Goal: Check status: Check status

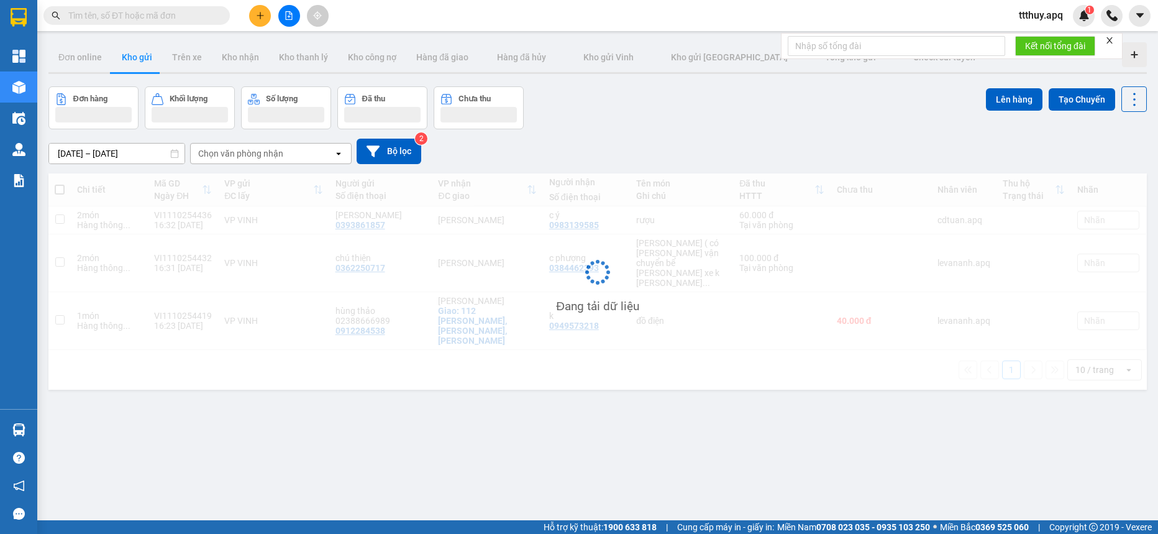
click at [149, 19] on input "text" at bounding box center [141, 16] width 147 height 14
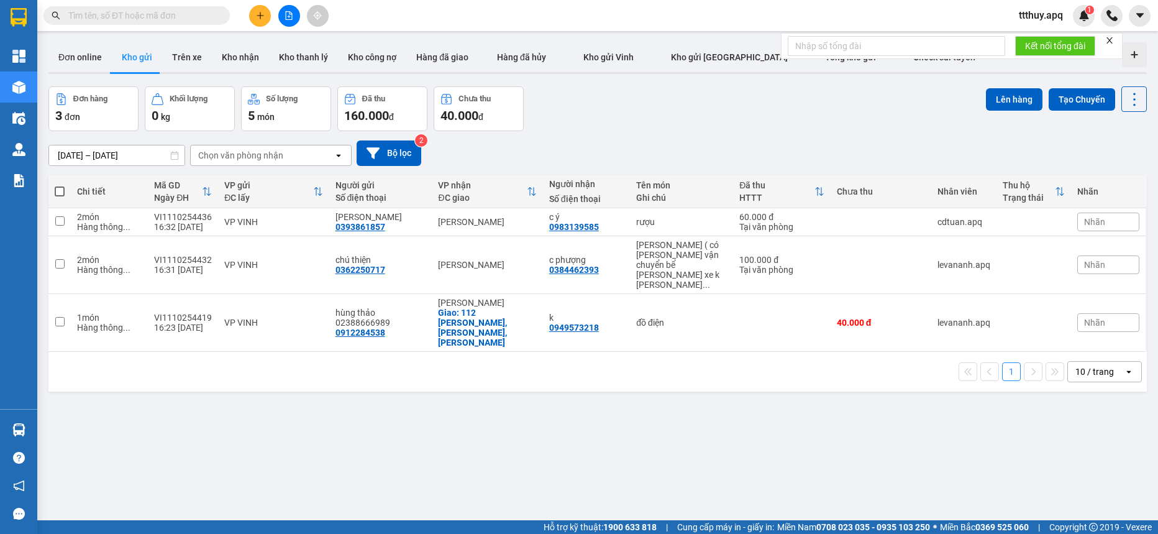
click at [145, 15] on input "text" at bounding box center [141, 16] width 147 height 14
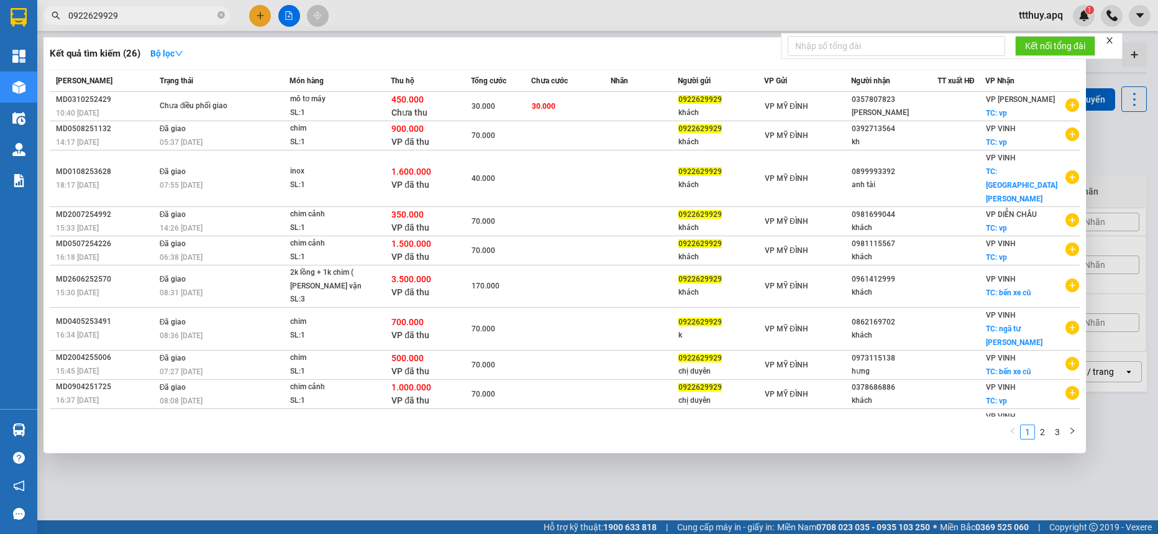
click at [144, 7] on span "0922629929" at bounding box center [136, 15] width 186 height 19
click at [143, 9] on input "0922629929" at bounding box center [141, 16] width 147 height 14
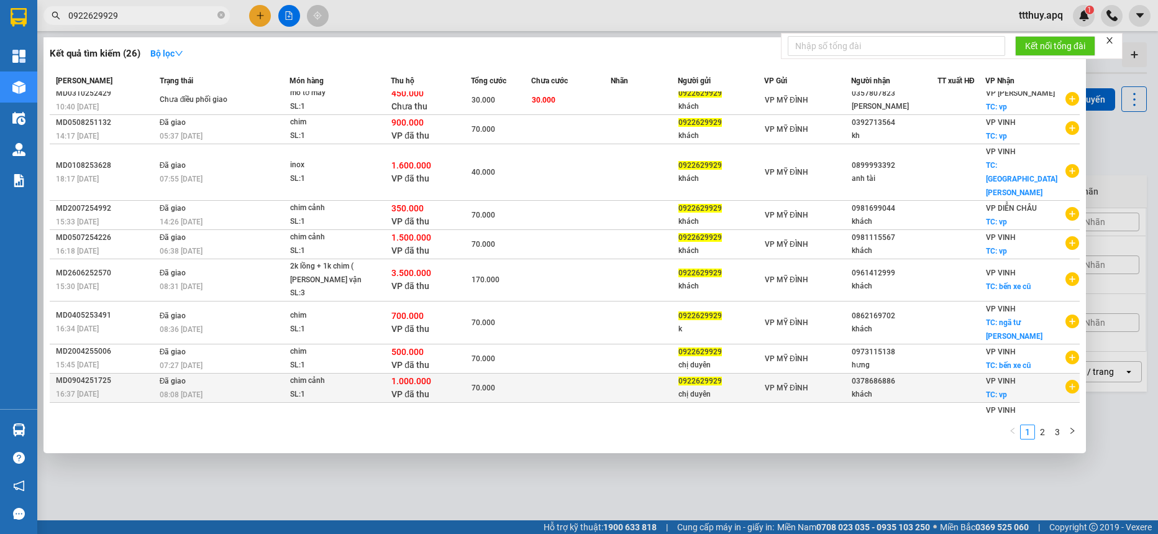
scroll to position [8, 0]
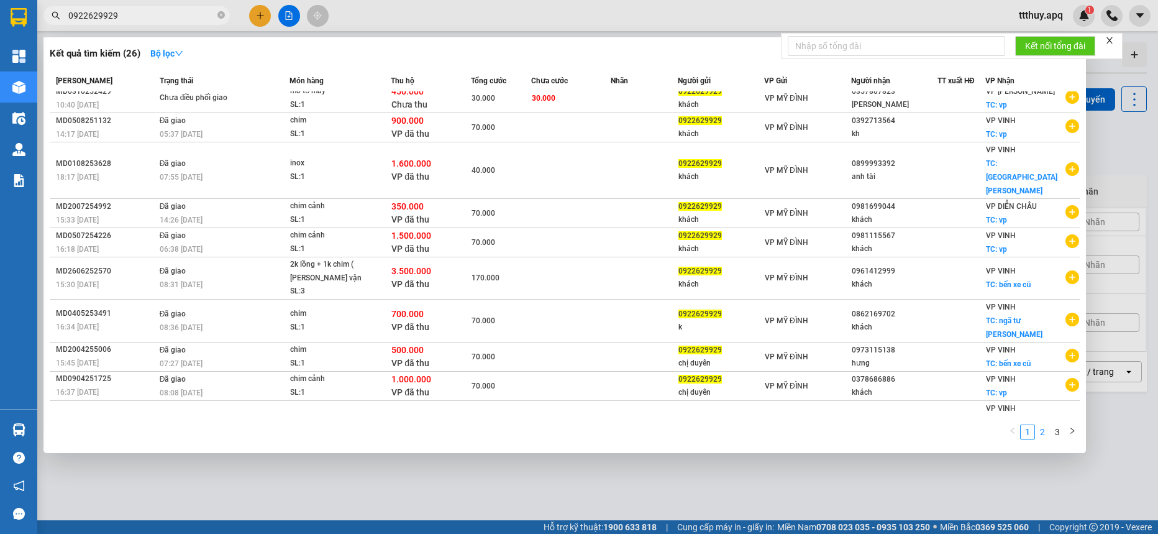
click at [1041, 430] on link "2" at bounding box center [1043, 432] width 14 height 14
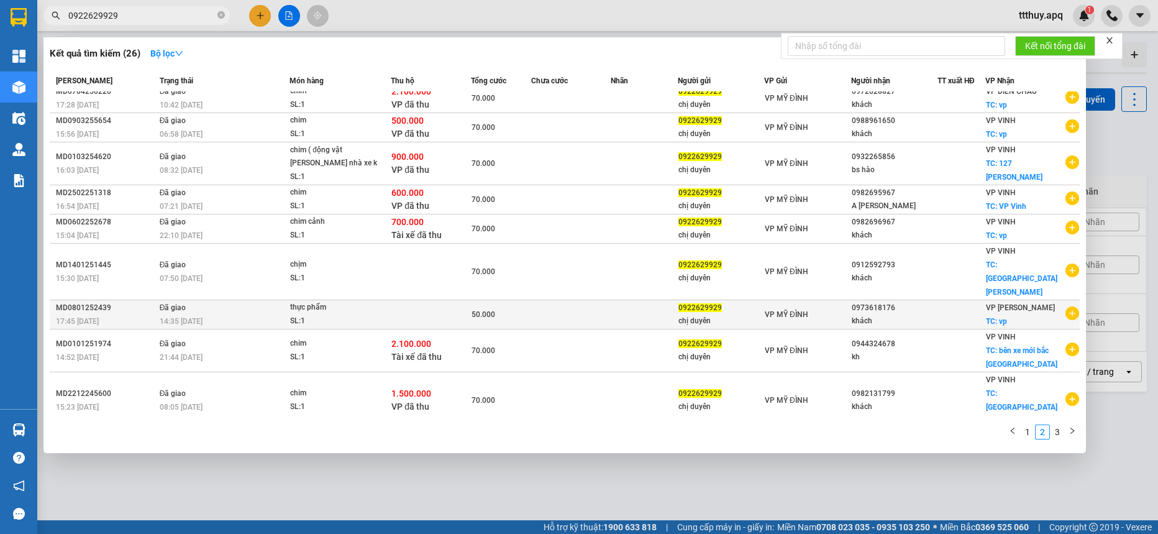
scroll to position [0, 0]
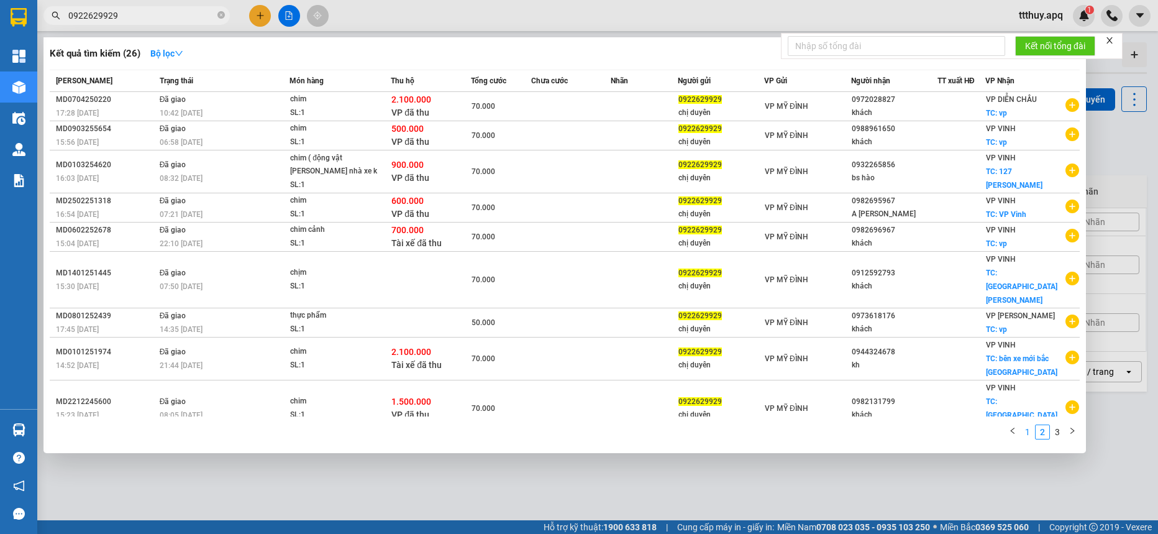
click at [1026, 427] on link "1" at bounding box center [1028, 432] width 14 height 14
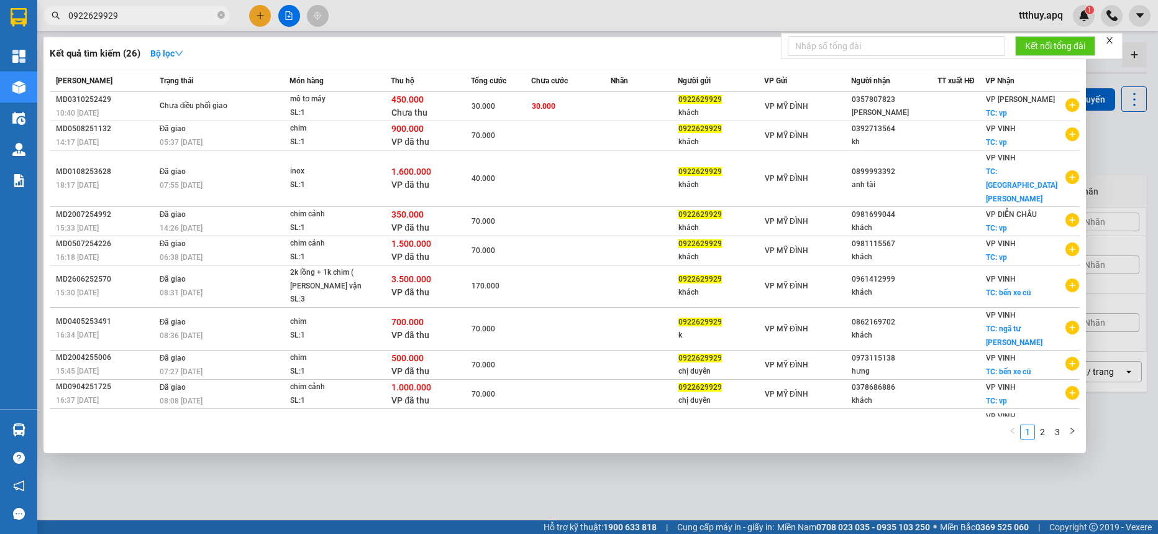
click at [165, 20] on input "0922629929" at bounding box center [141, 16] width 147 height 14
type input "0"
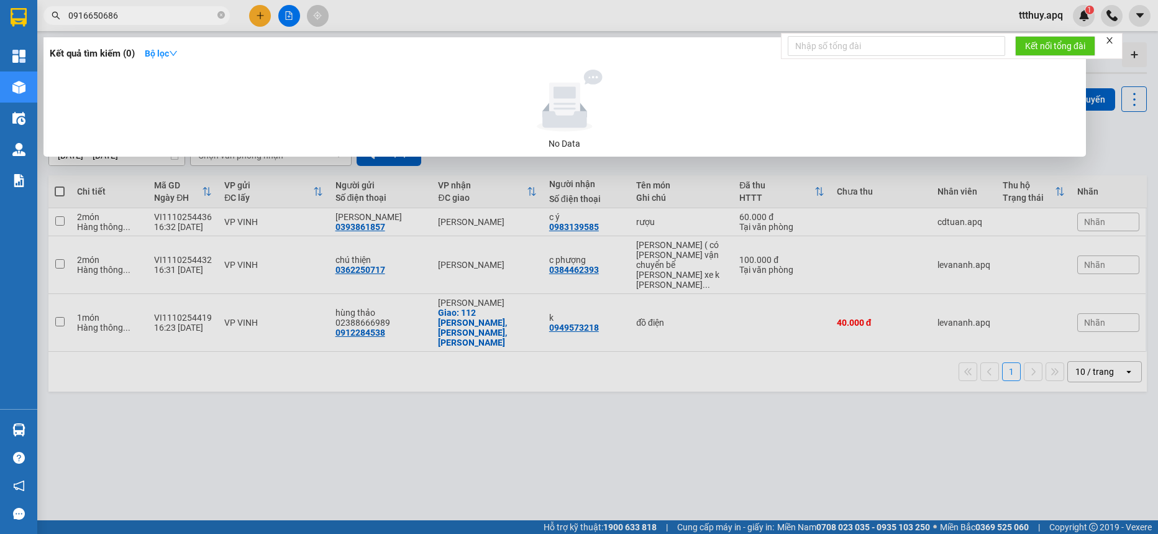
type input "0916650686"
